Goal: Find specific page/section: Find specific page/section

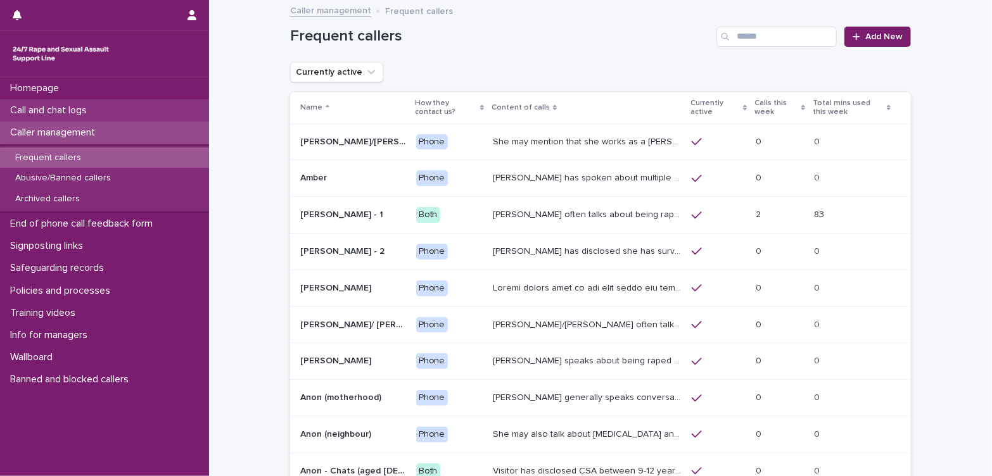
click at [91, 113] on p "Call and chat logs" at bounding box center [51, 111] width 92 height 12
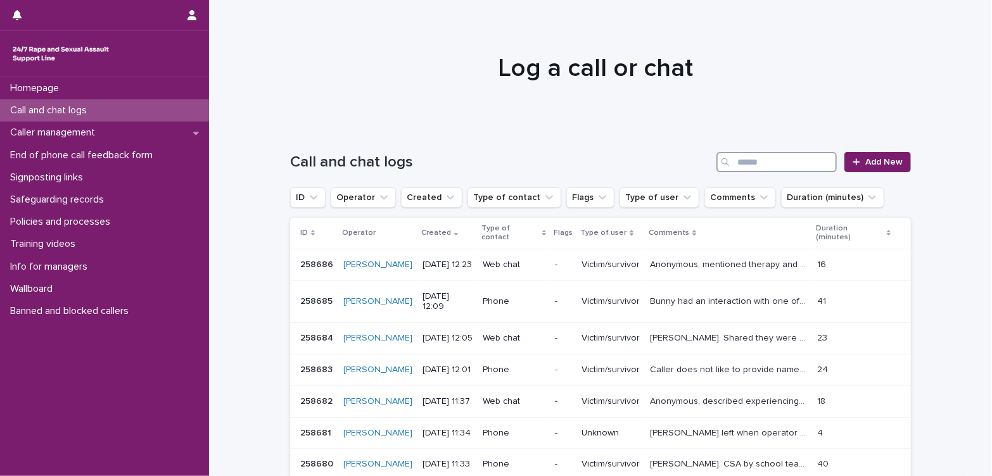
click at [792, 164] on input "Search" at bounding box center [777, 162] width 120 height 20
type input "*"
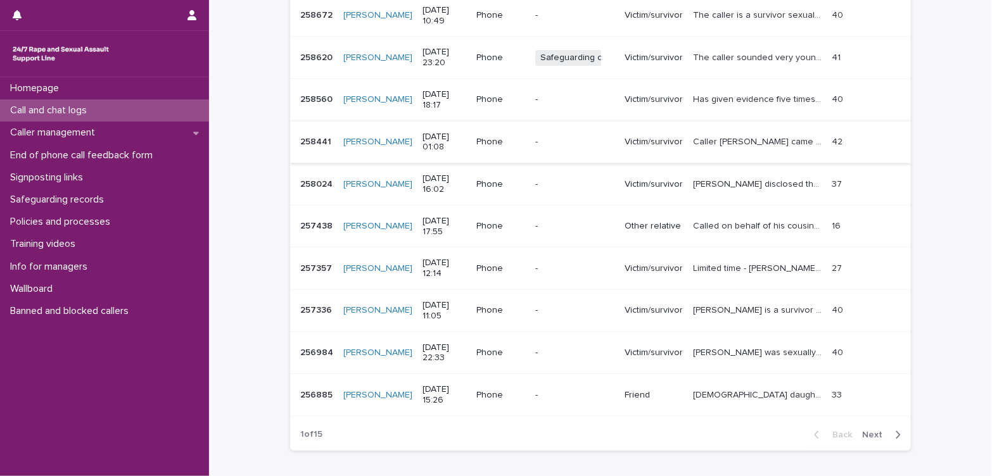
scroll to position [281, 0]
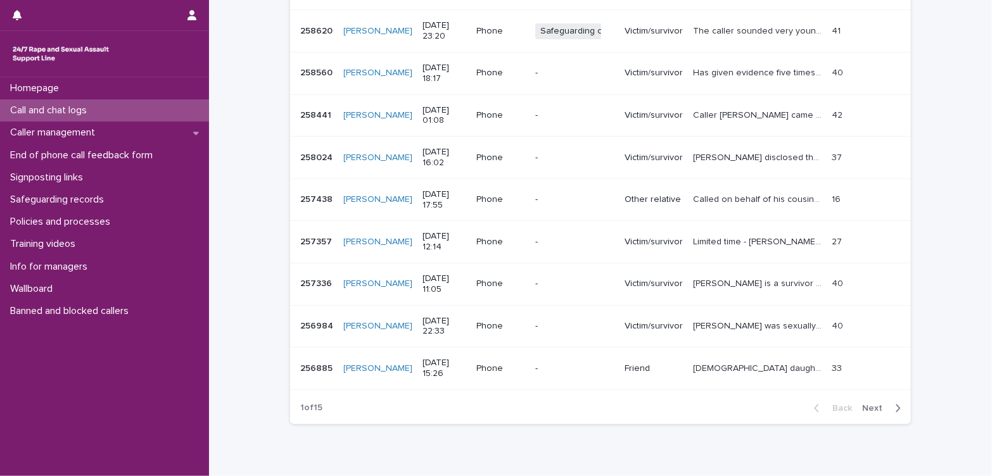
click at [867, 409] on span "Next" at bounding box center [876, 408] width 28 height 9
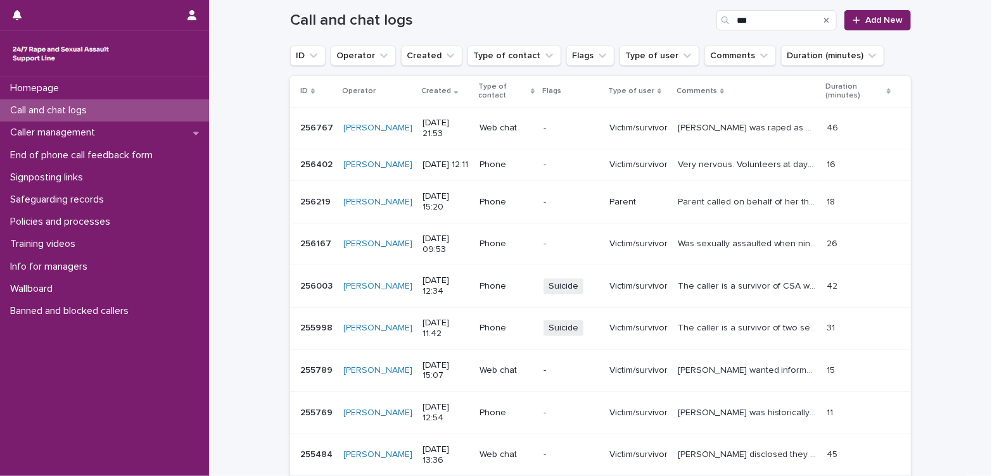
scroll to position [136, 0]
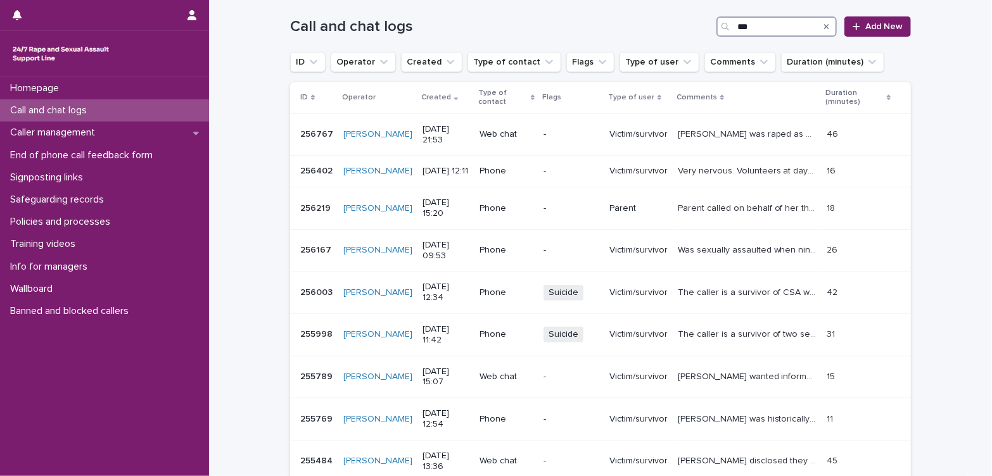
click at [750, 26] on input "***" at bounding box center [777, 26] width 120 height 20
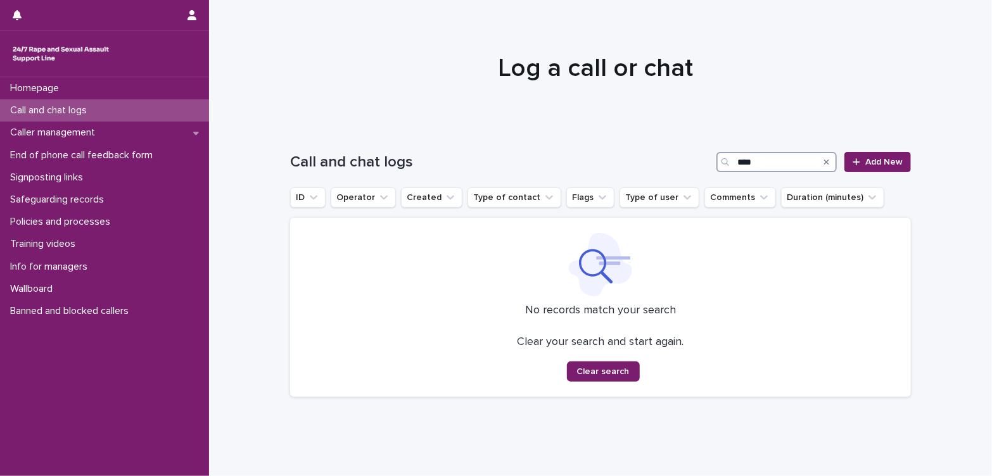
type input "****"
click at [826, 165] on div "Search" at bounding box center [827, 162] width 20 height 20
click at [824, 161] on icon "Search" at bounding box center [826, 162] width 5 height 8
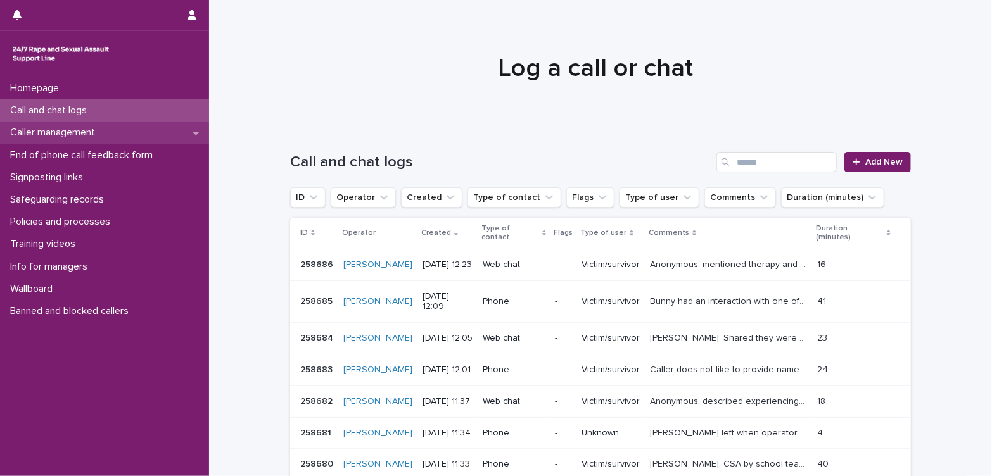
click at [125, 137] on div "Caller management" at bounding box center [104, 133] width 209 height 22
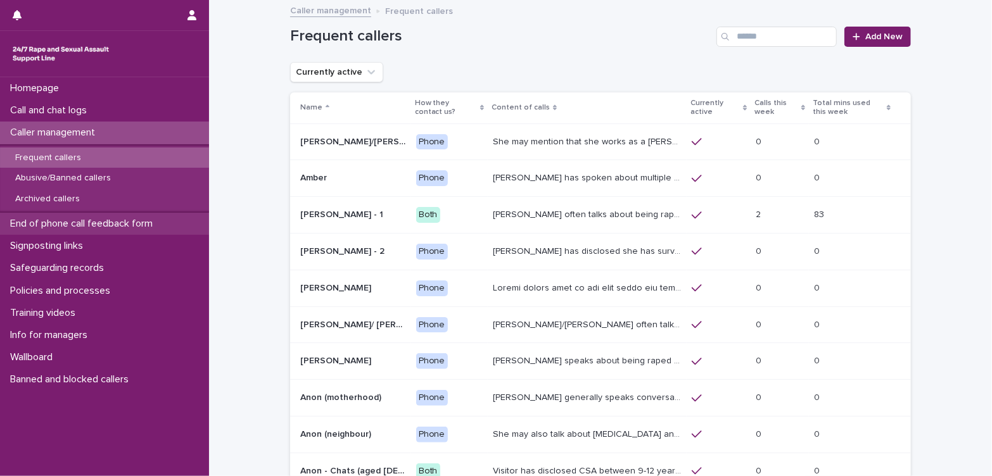
click at [88, 224] on p "End of phone call feedback form" at bounding box center [84, 224] width 158 height 12
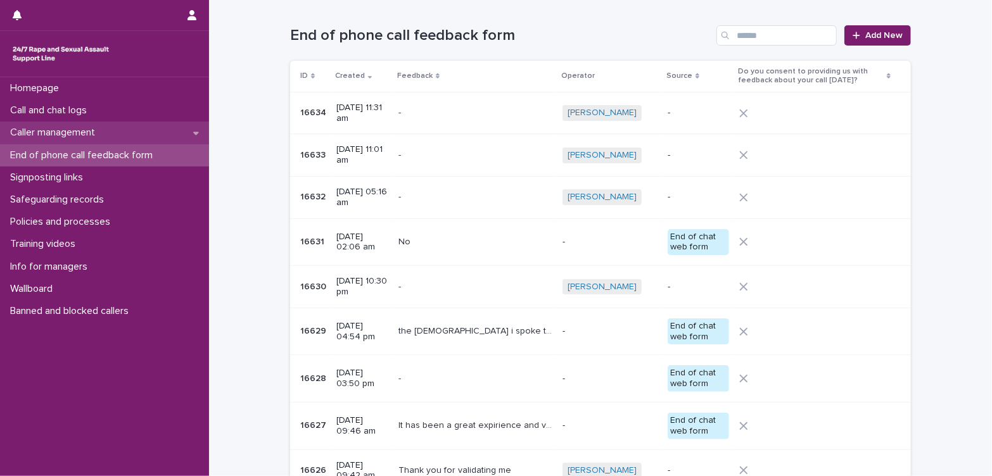
click at [48, 130] on p "Caller management" at bounding box center [55, 133] width 100 height 12
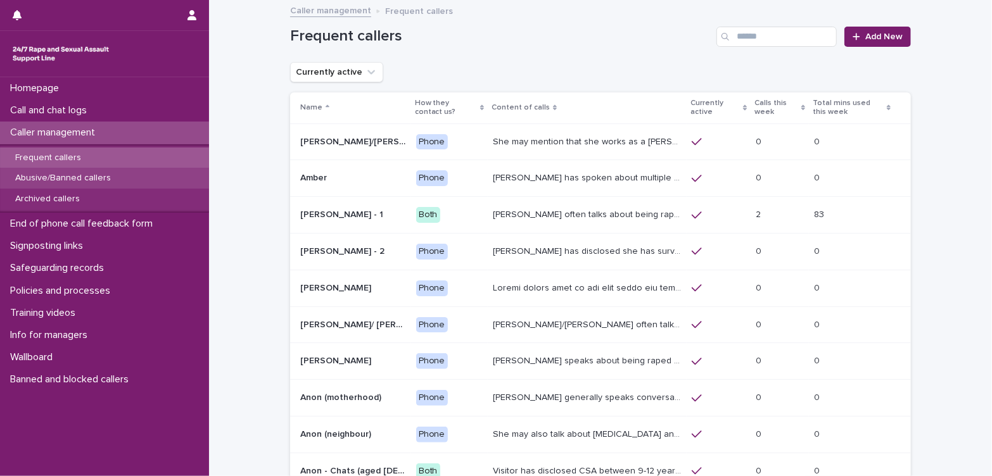
click at [86, 176] on p "Abusive/Banned callers" at bounding box center [63, 178] width 116 height 11
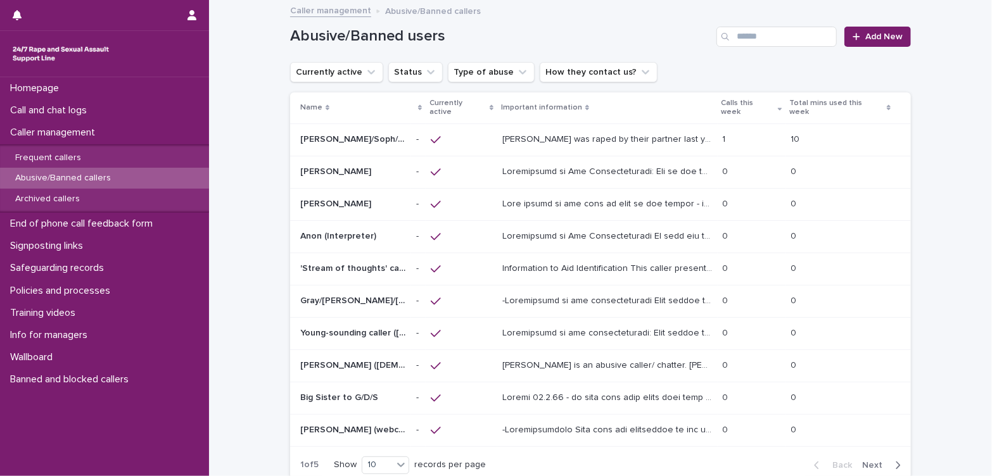
click at [615, 132] on p "[PERSON_NAME] was raped by their partner last year and they're currently facing…" at bounding box center [608, 138] width 213 height 13
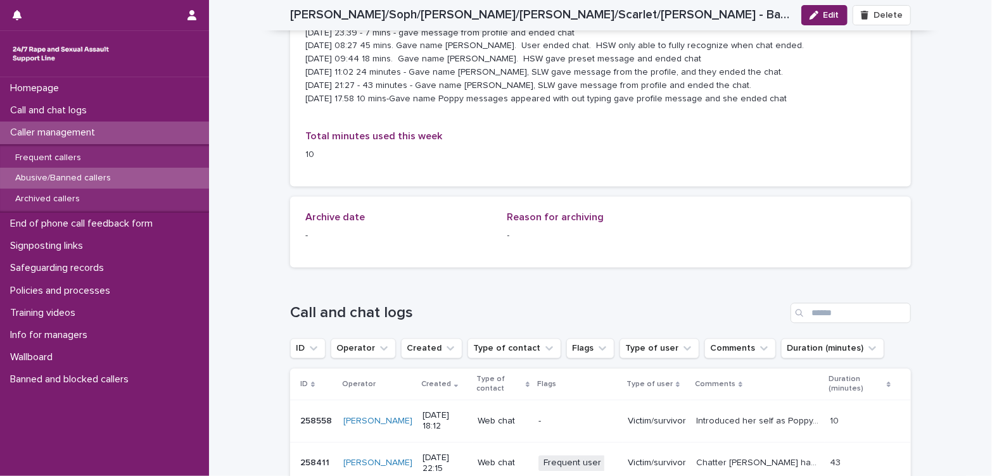
scroll to position [1056, 0]
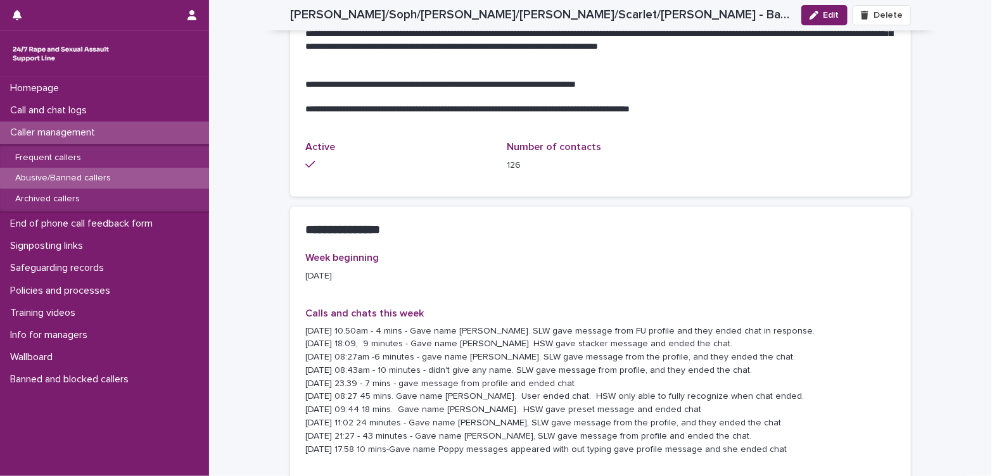
click at [80, 135] on p "Caller management" at bounding box center [55, 133] width 100 height 12
